Goal: Information Seeking & Learning: Check status

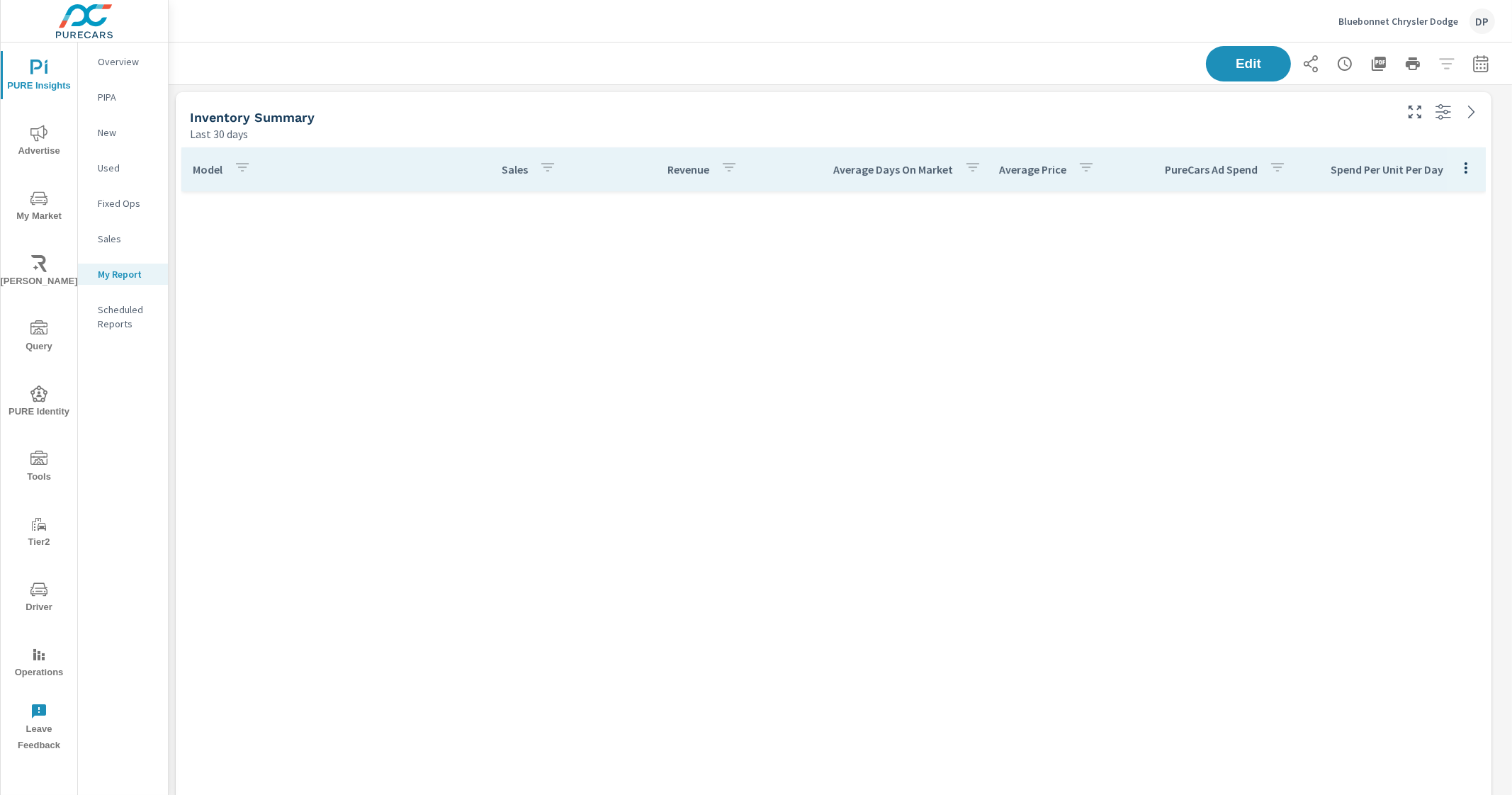
scroll to position [1827, 1357]
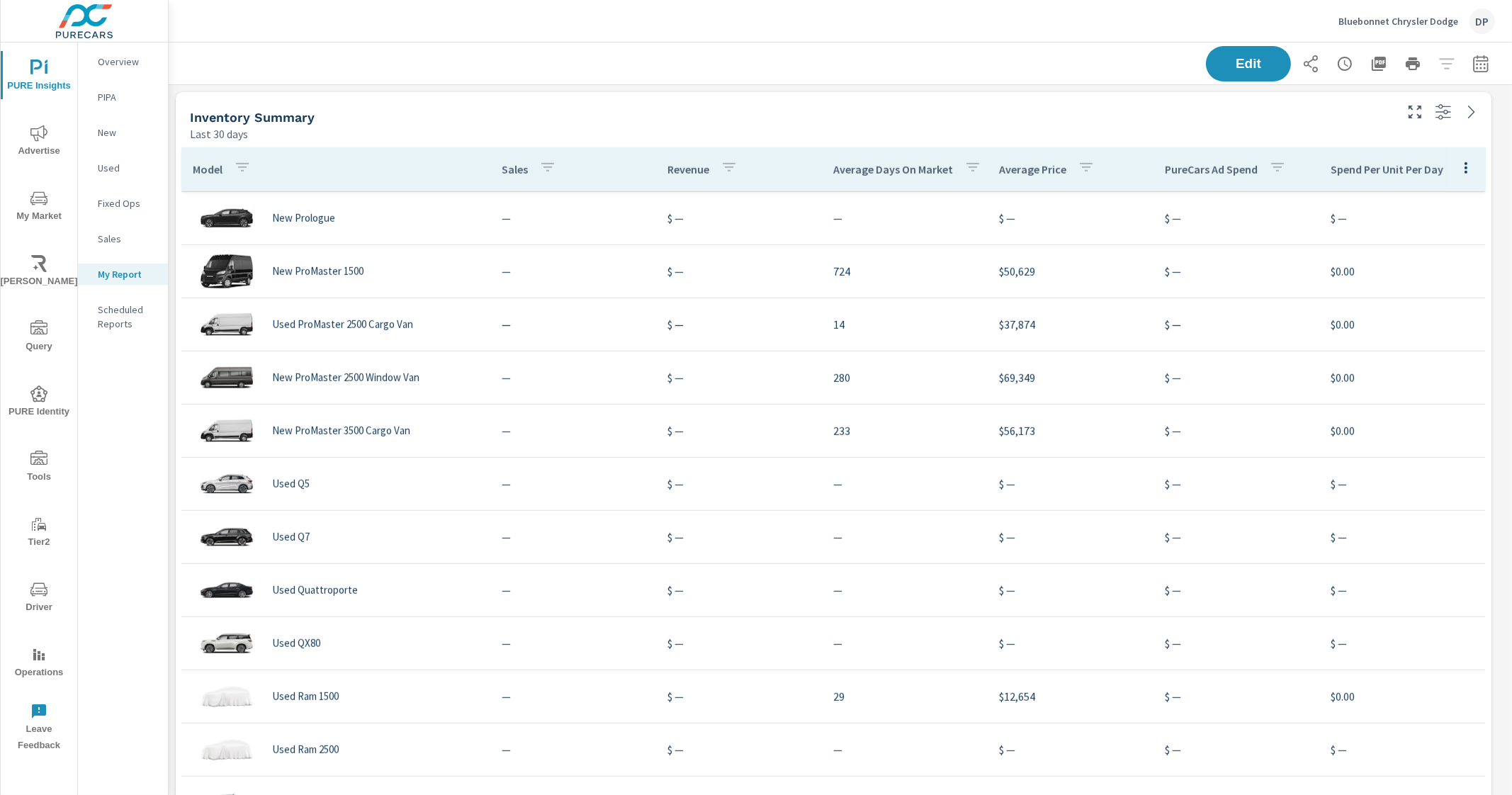
click at [120, 66] on p "Overview" at bounding box center [127, 61] width 59 height 14
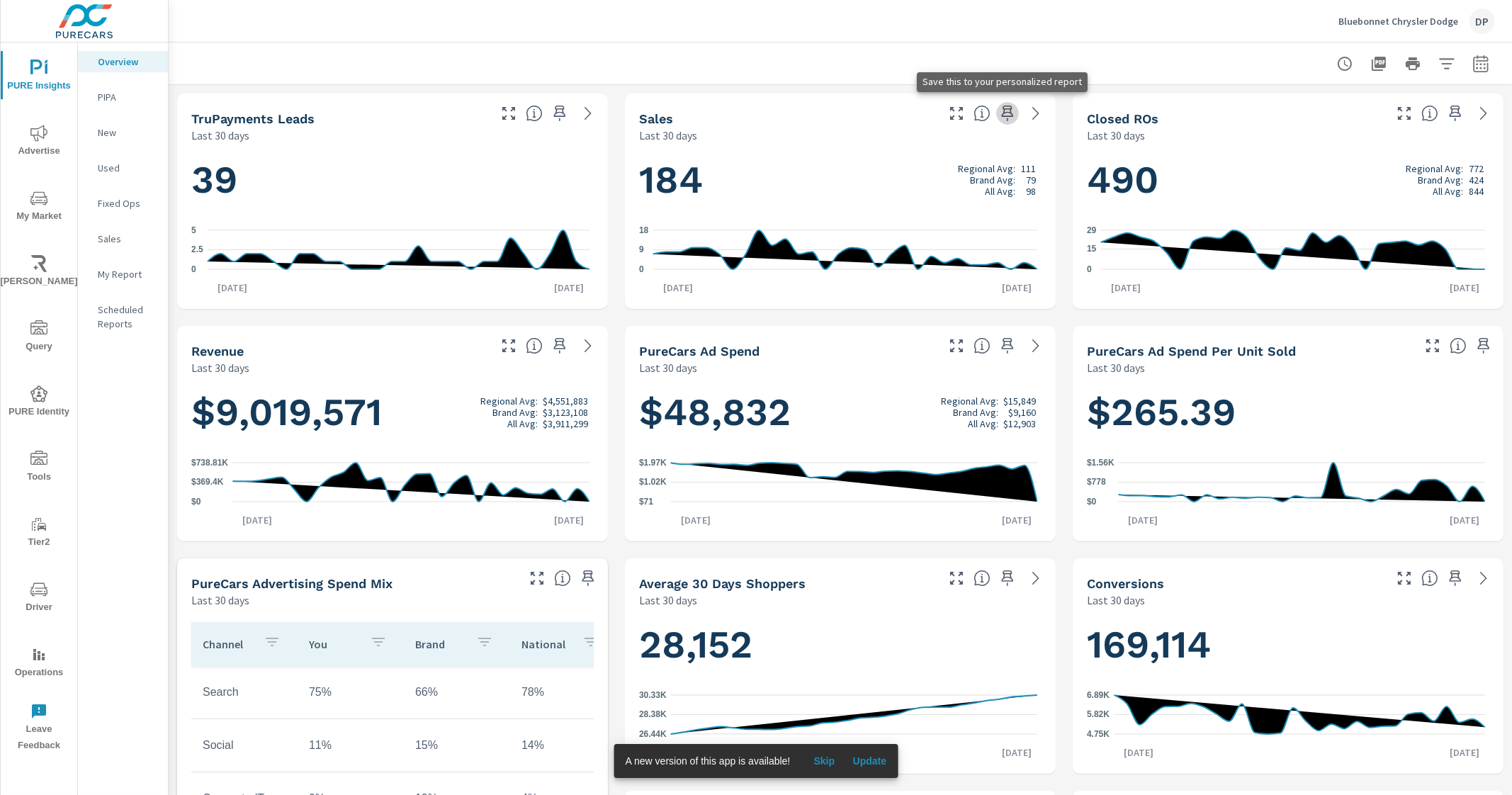
click at [1002, 112] on icon "button" at bounding box center [1008, 113] width 12 height 16
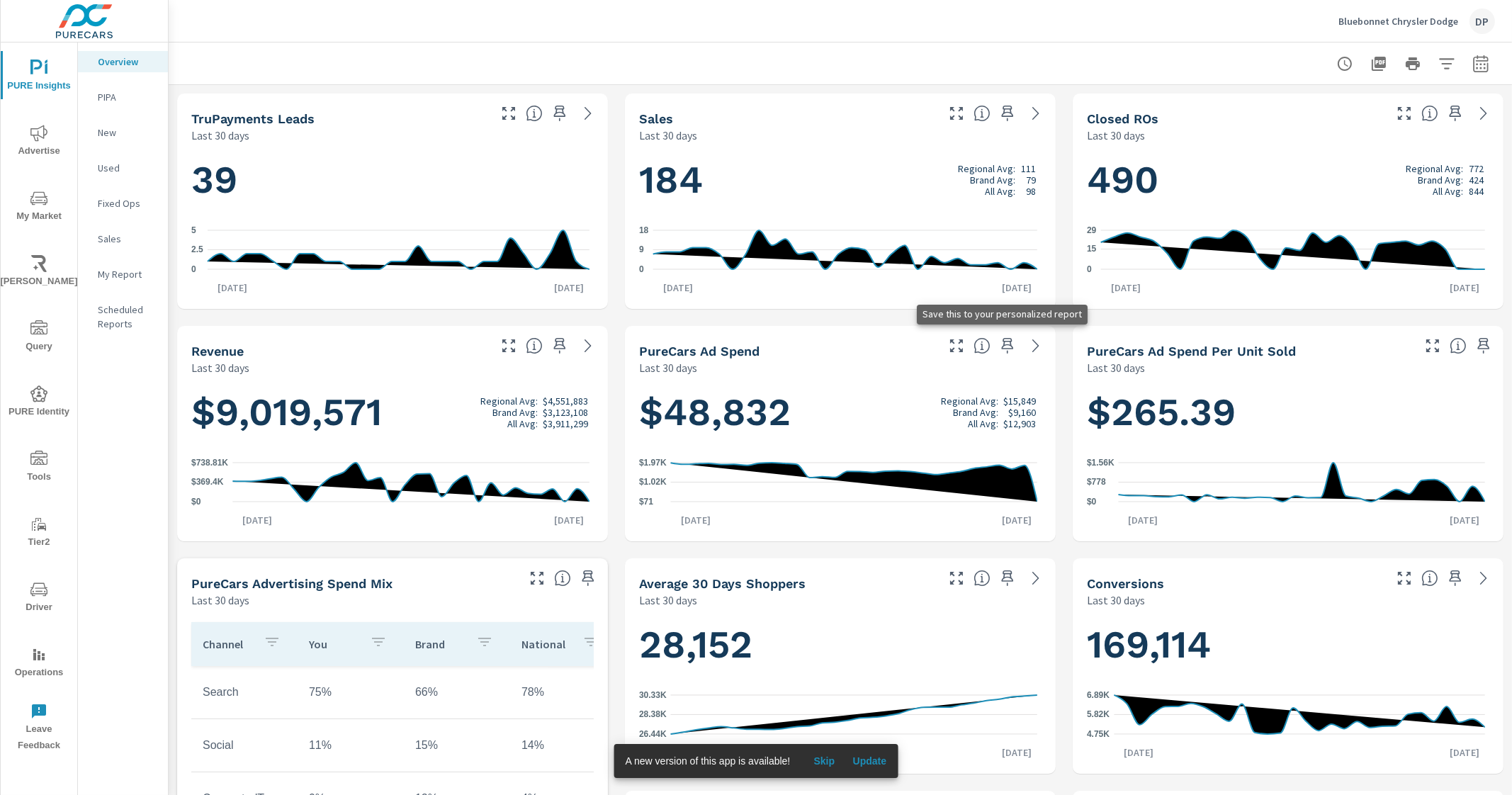
click at [1006, 341] on icon "button" at bounding box center [1007, 345] width 17 height 17
click at [116, 267] on p "My Report" at bounding box center [127, 274] width 59 height 14
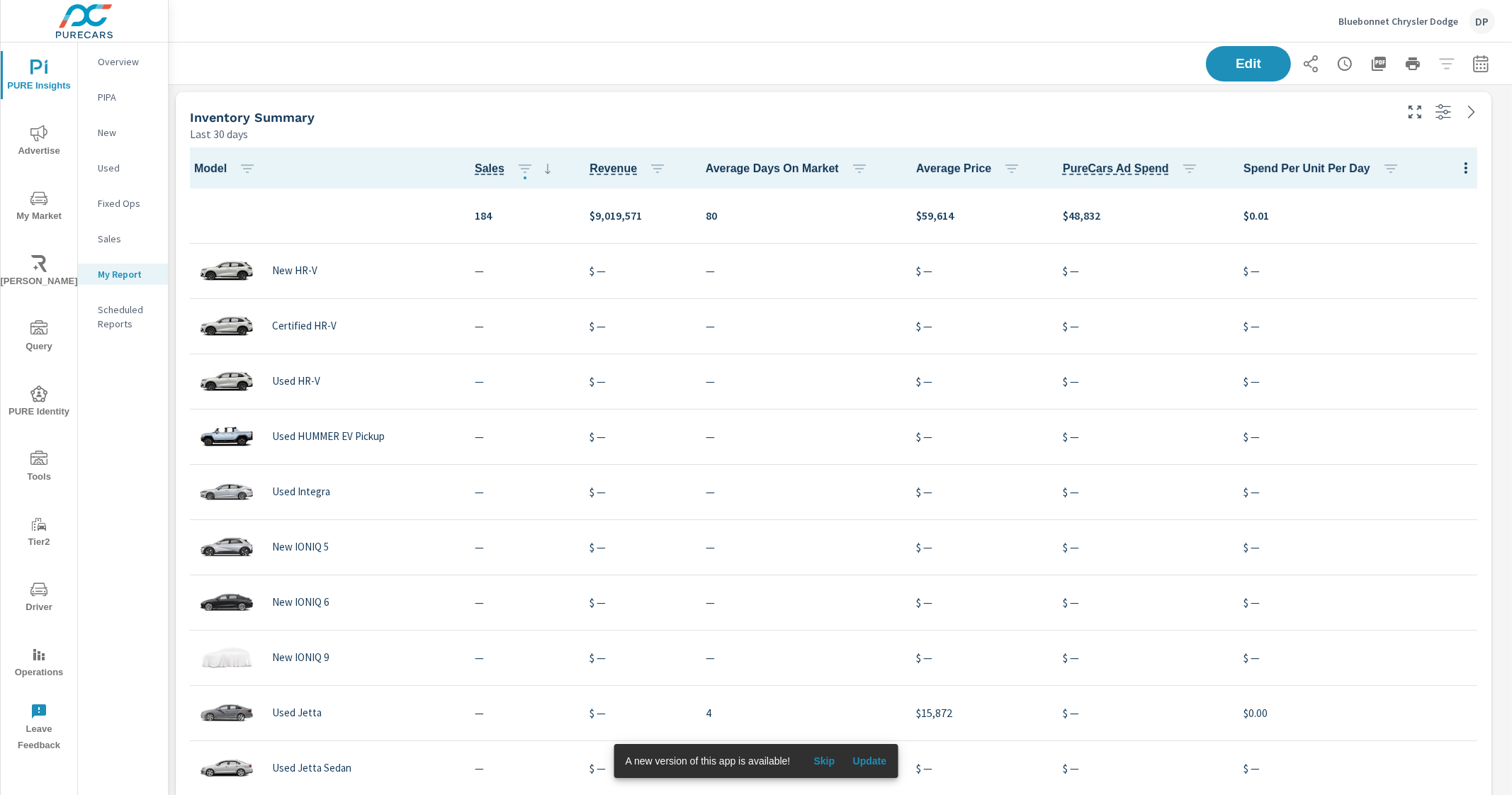
scroll to position [2726, 0]
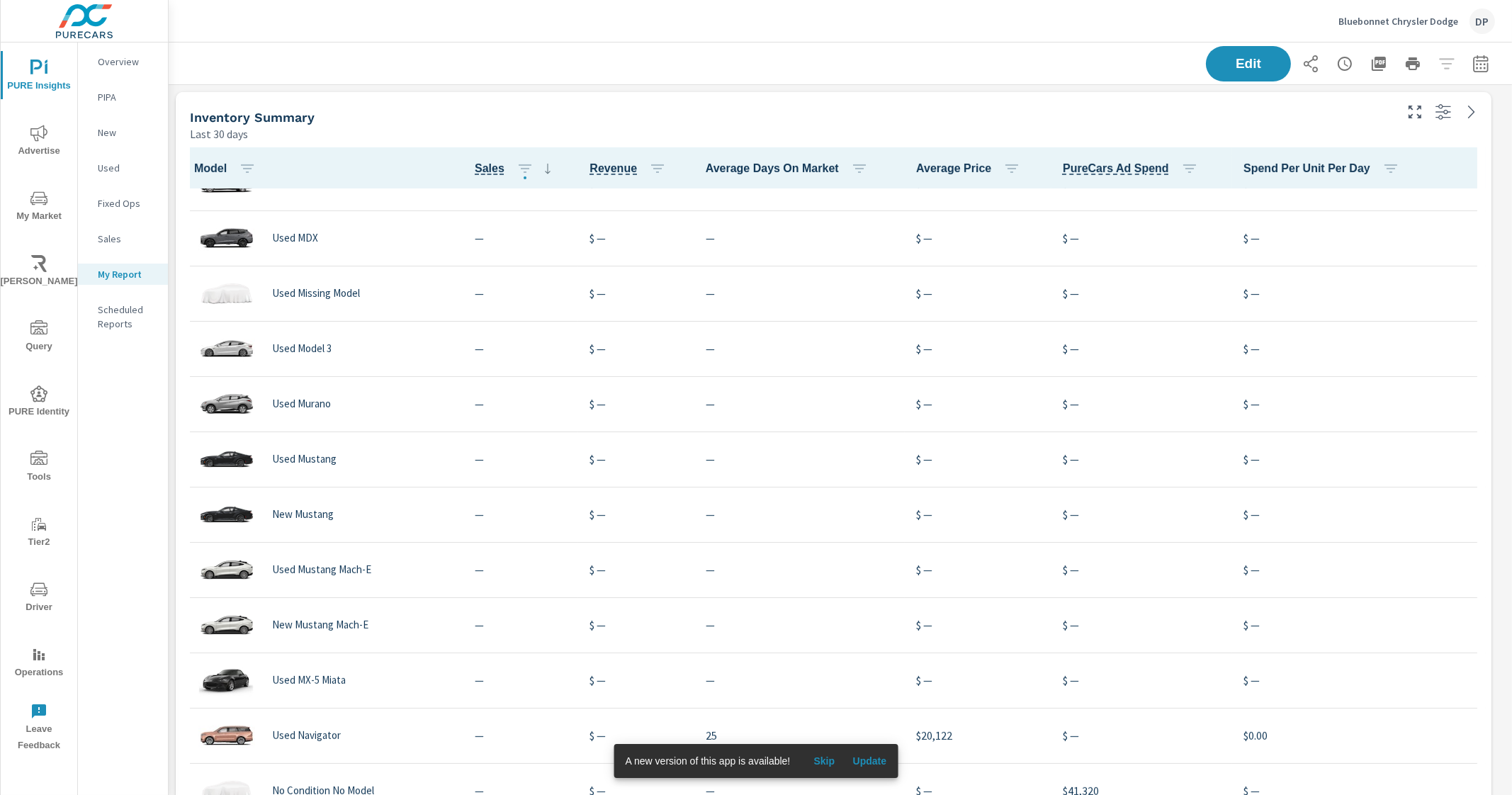
scroll to position [690, 0]
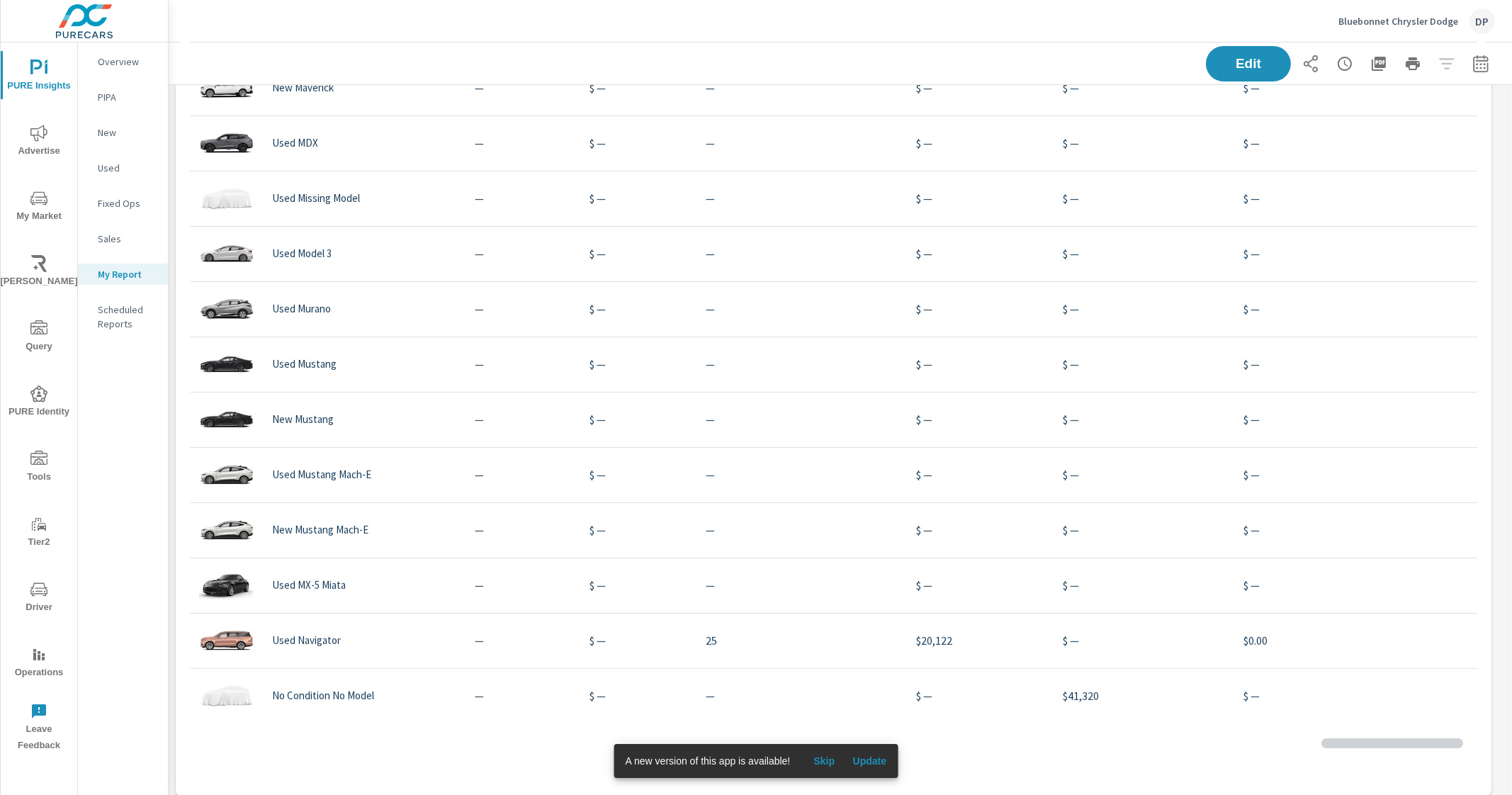
scroll to position [1399, 0]
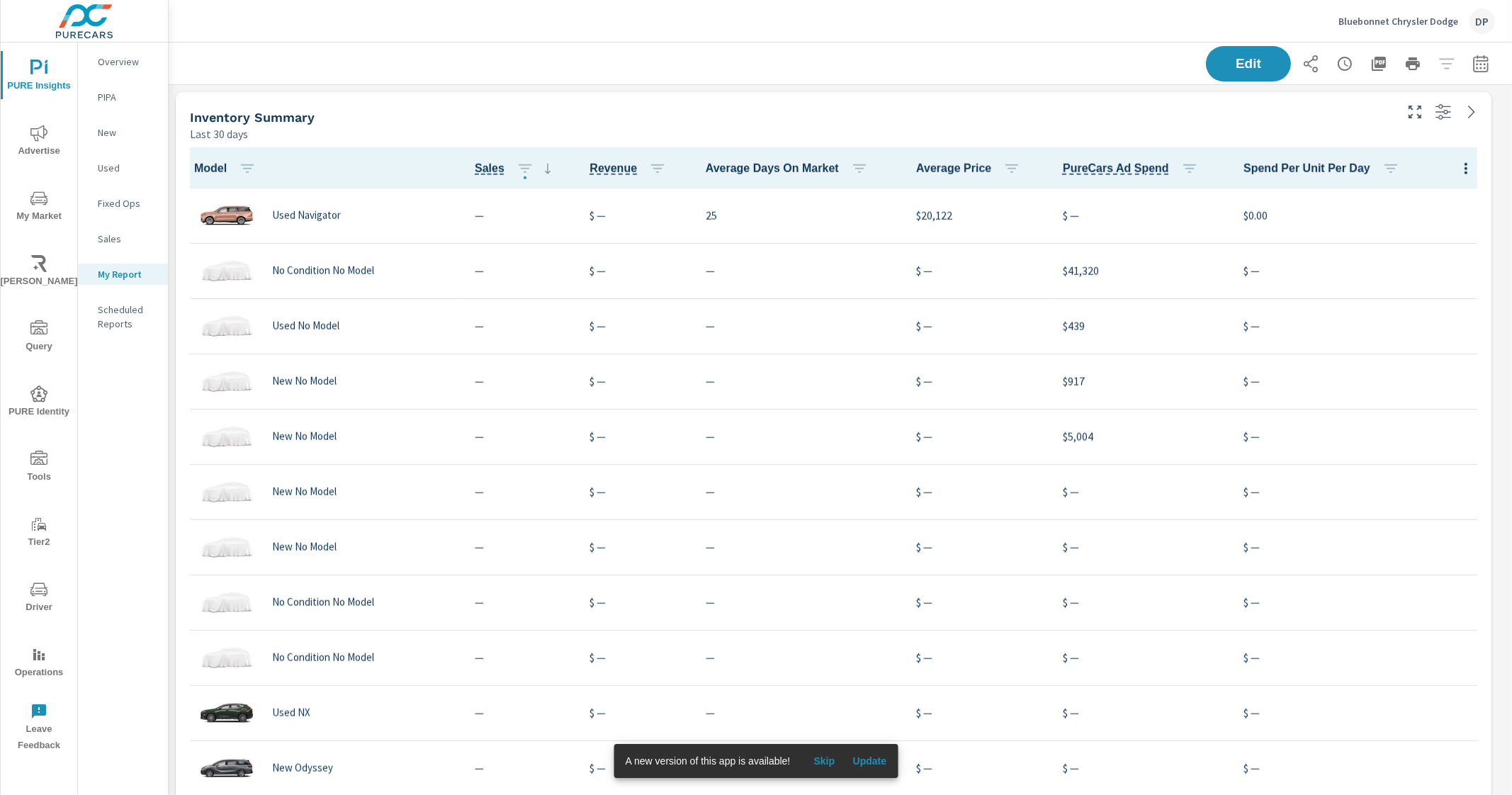
scroll to position [2152, 1357]
click at [1470, 108] on icon at bounding box center [1472, 111] width 6 height 13
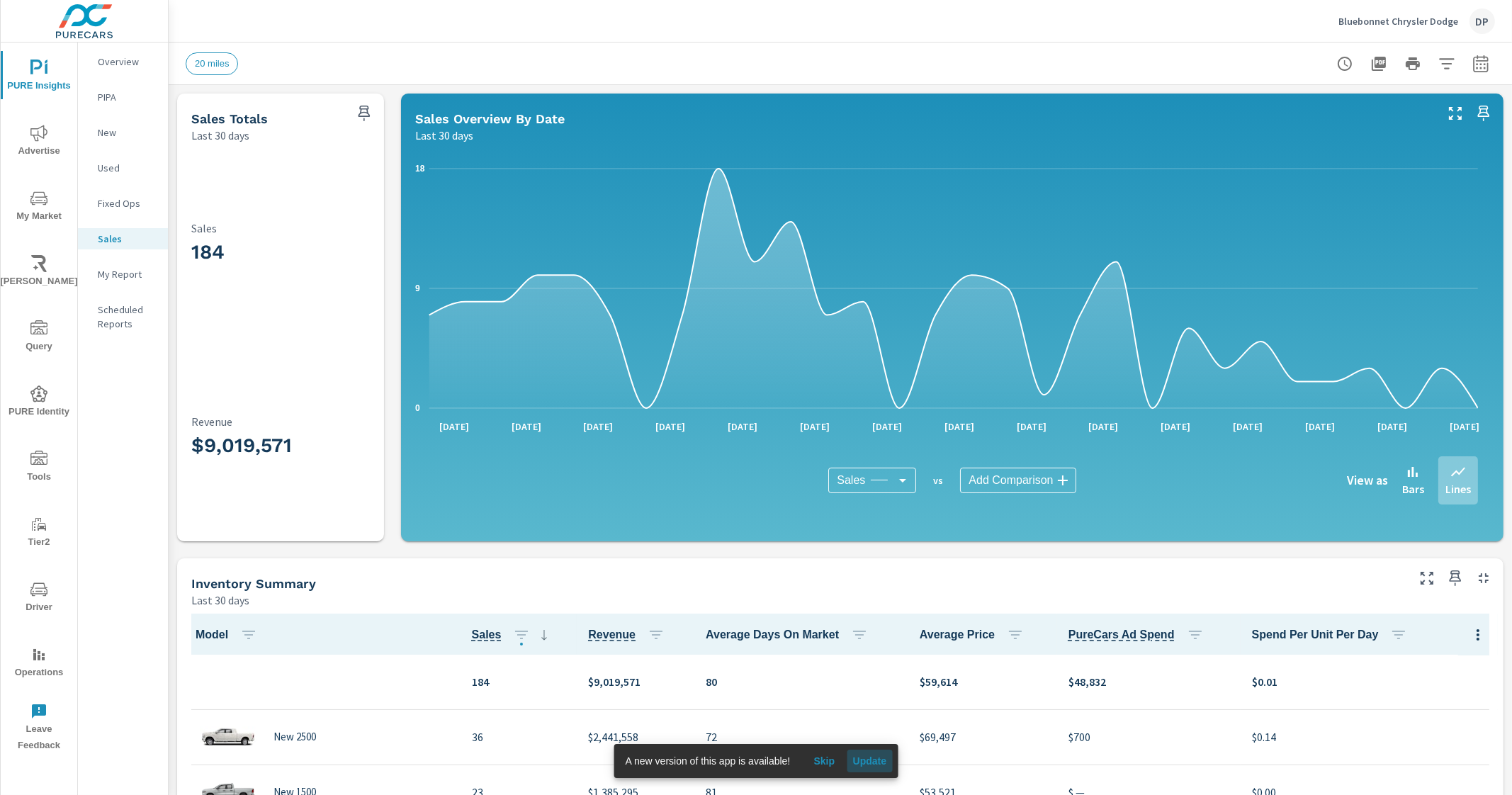
click at [875, 759] on span "Update" at bounding box center [869, 760] width 34 height 13
